Goal: Check status: Check status

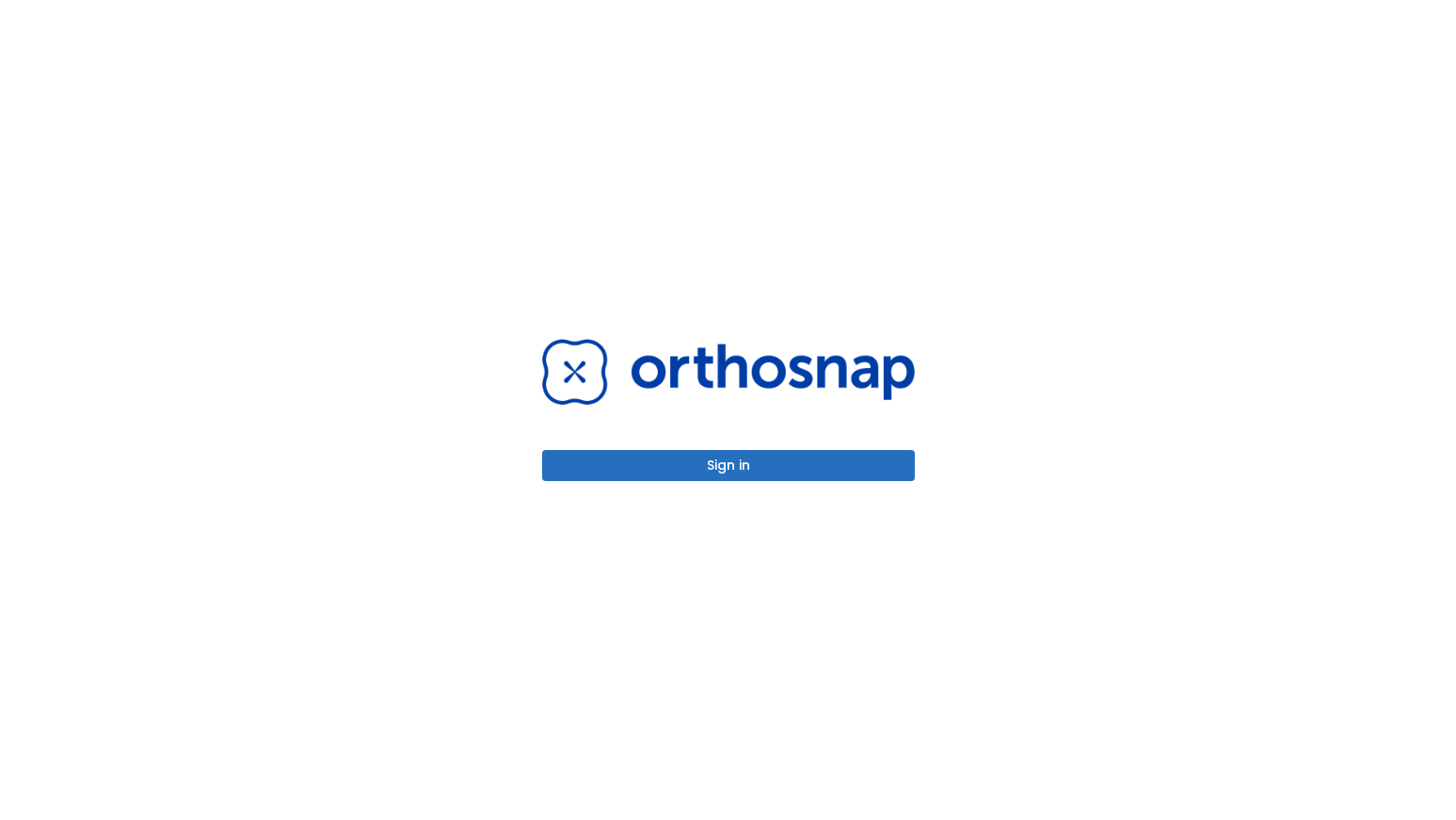
click at [759, 468] on button "Sign in" at bounding box center [728, 465] width 373 height 31
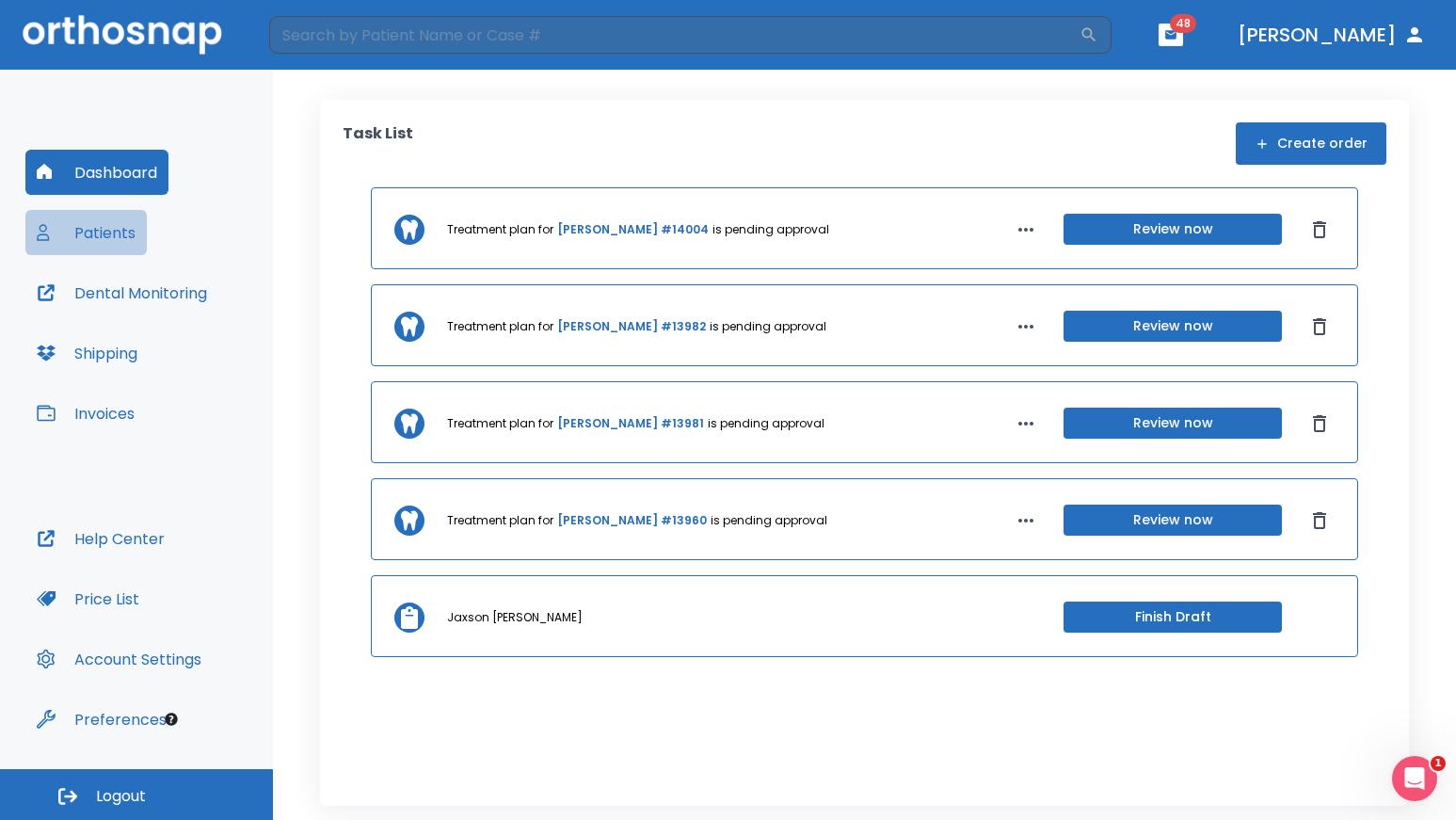
click at [89, 231] on button "Patients" at bounding box center [85, 233] width 121 height 46
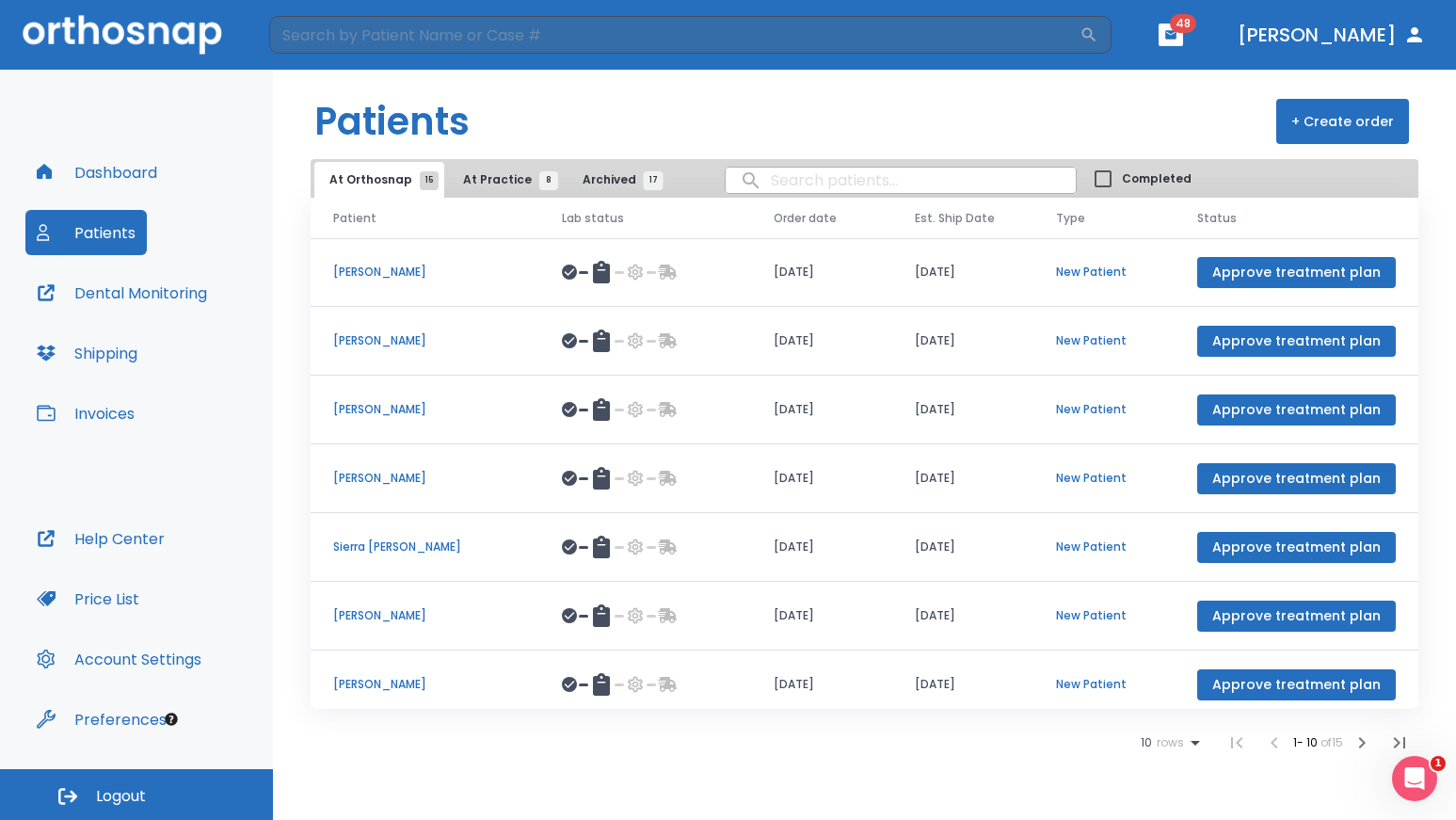
click at [414, 410] on p "[PERSON_NAME]" at bounding box center [424, 409] width 183 height 16
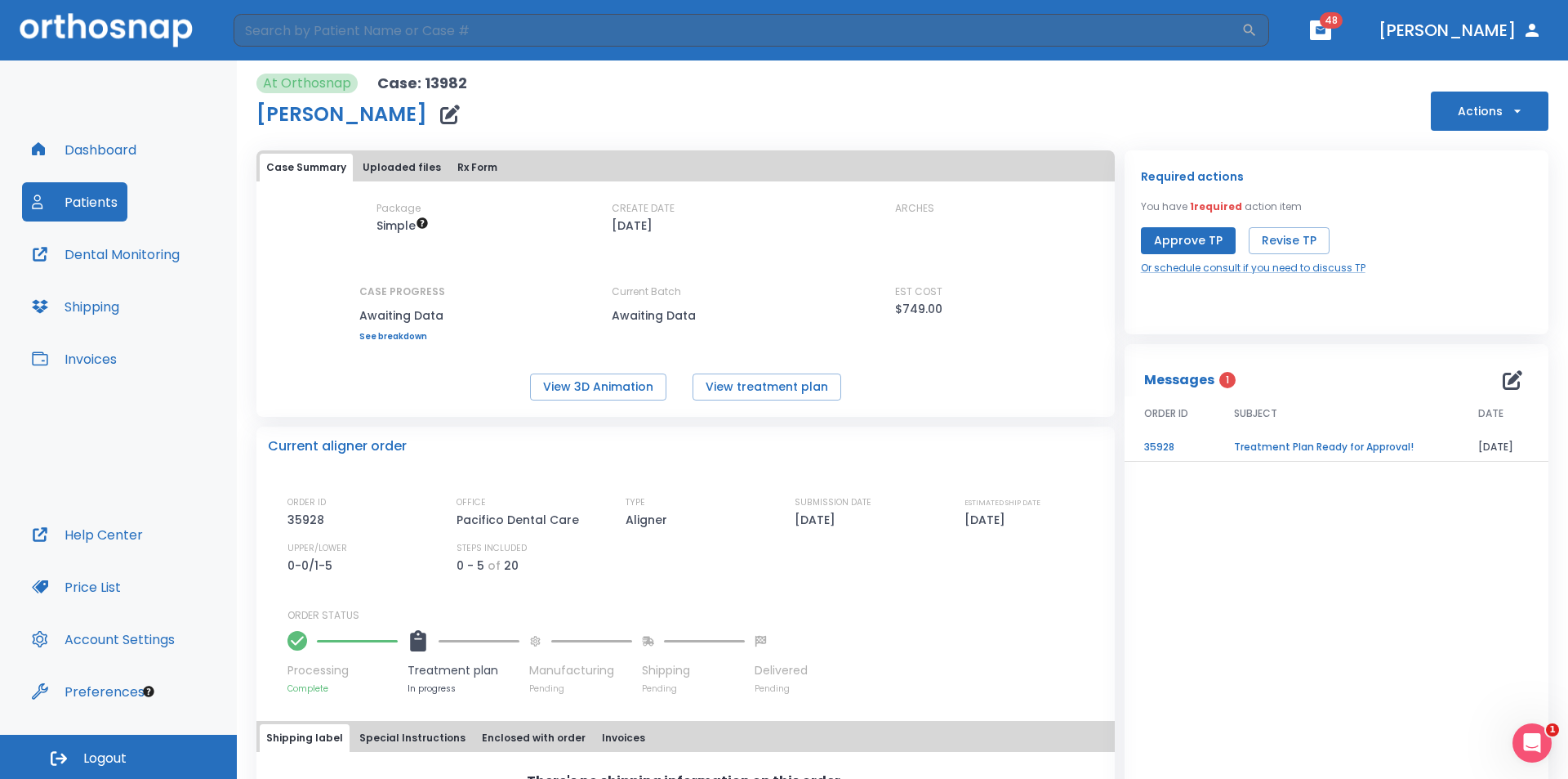
click at [384, 337] on link "See breakdown" at bounding box center [402, 337] width 86 height 10
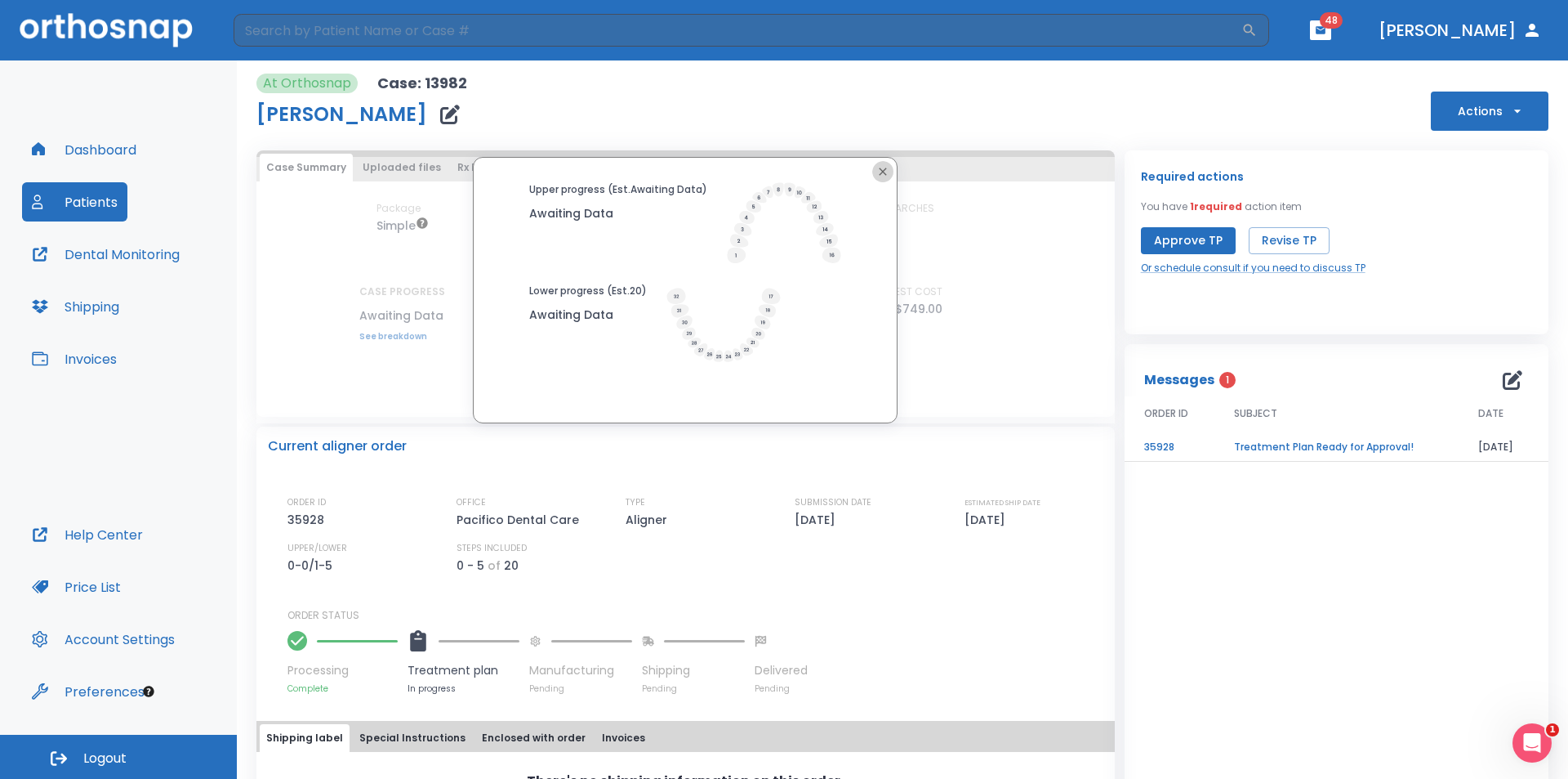
click at [879, 174] on icon "button" at bounding box center [883, 171] width 8 height 8
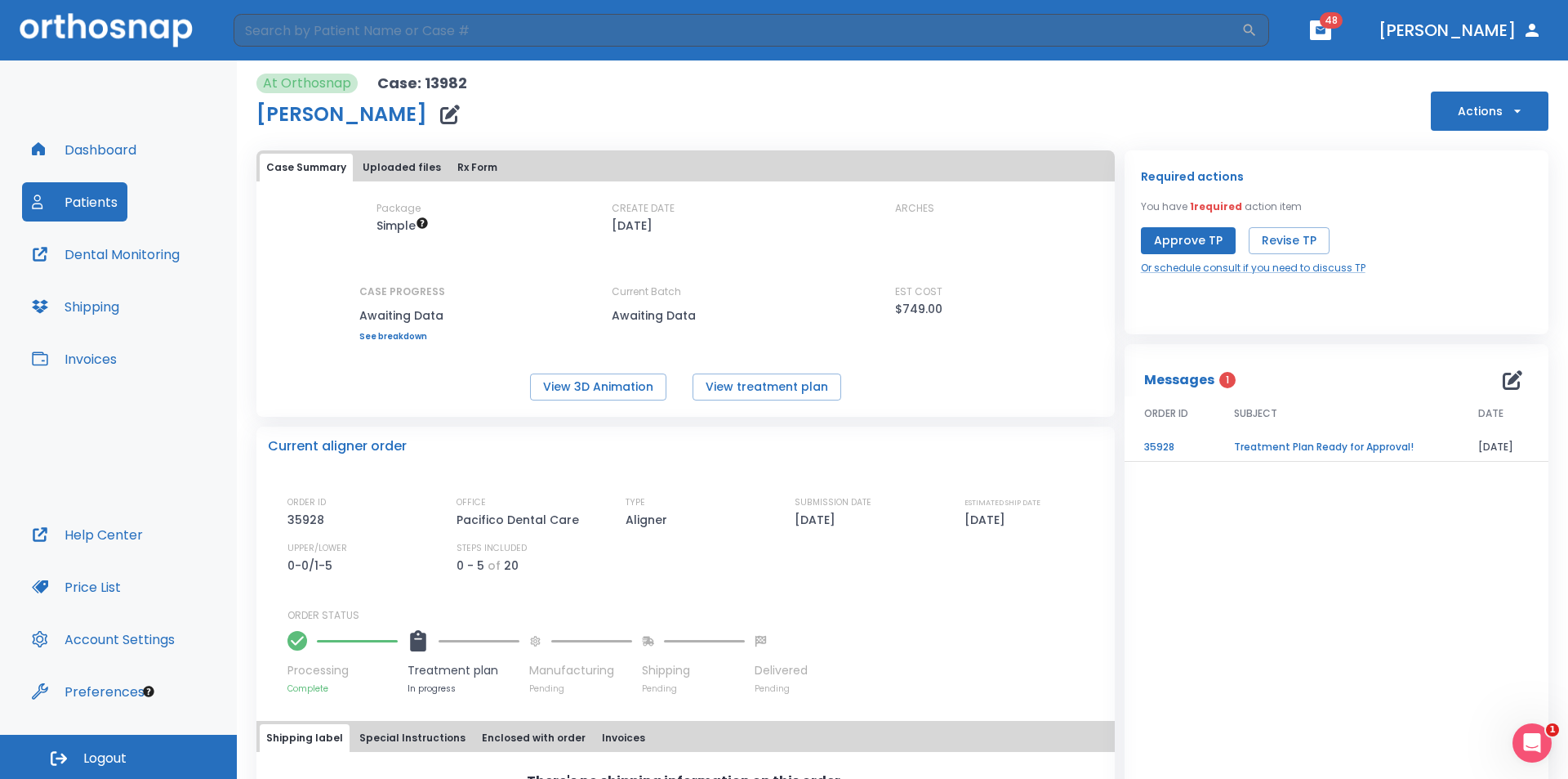
click at [86, 208] on button "Patients" at bounding box center [74, 202] width 105 height 40
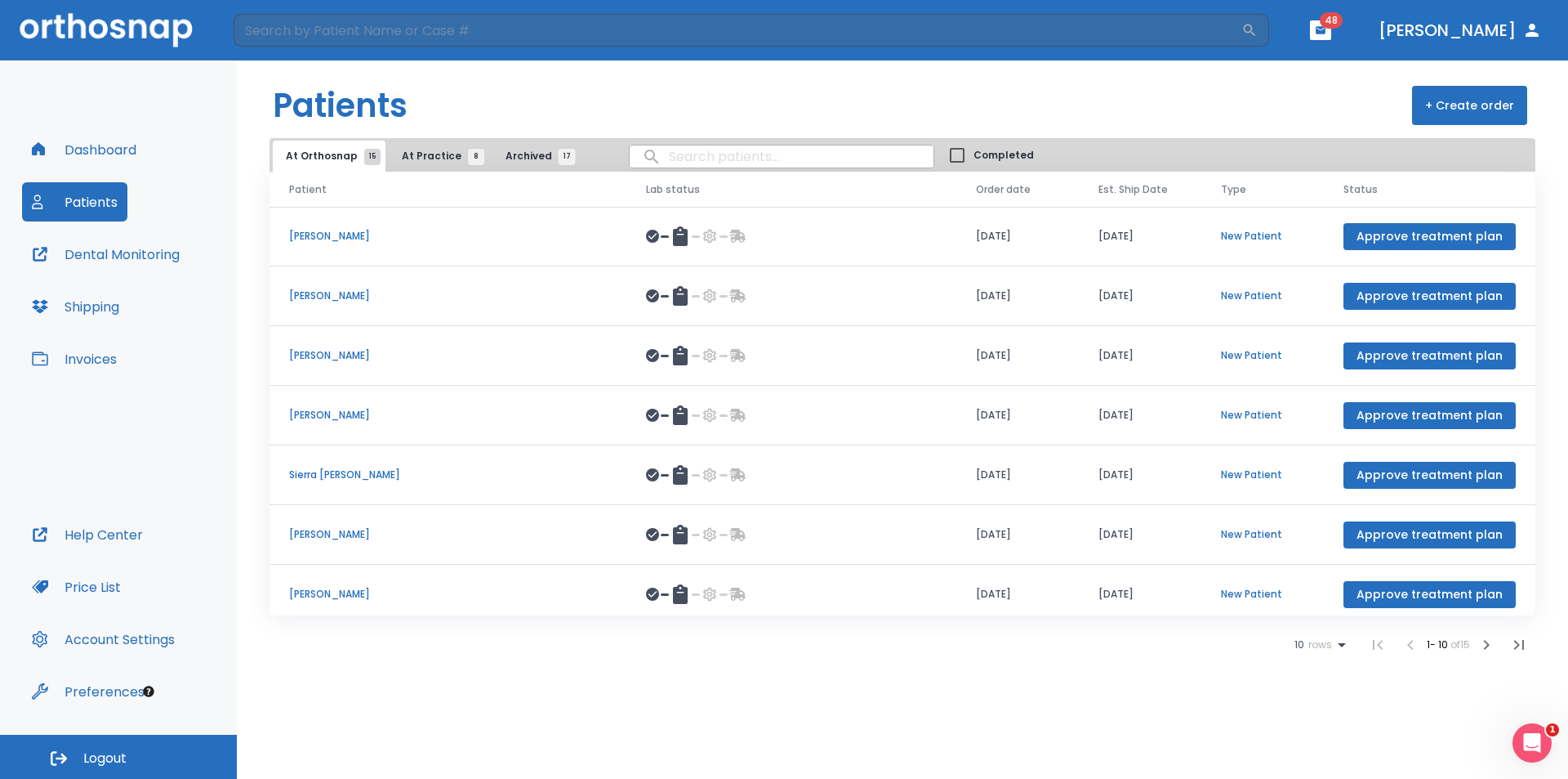
click at [355, 291] on p "[PERSON_NAME]" at bounding box center [448, 295] width 318 height 14
